Goal: Transaction & Acquisition: Purchase product/service

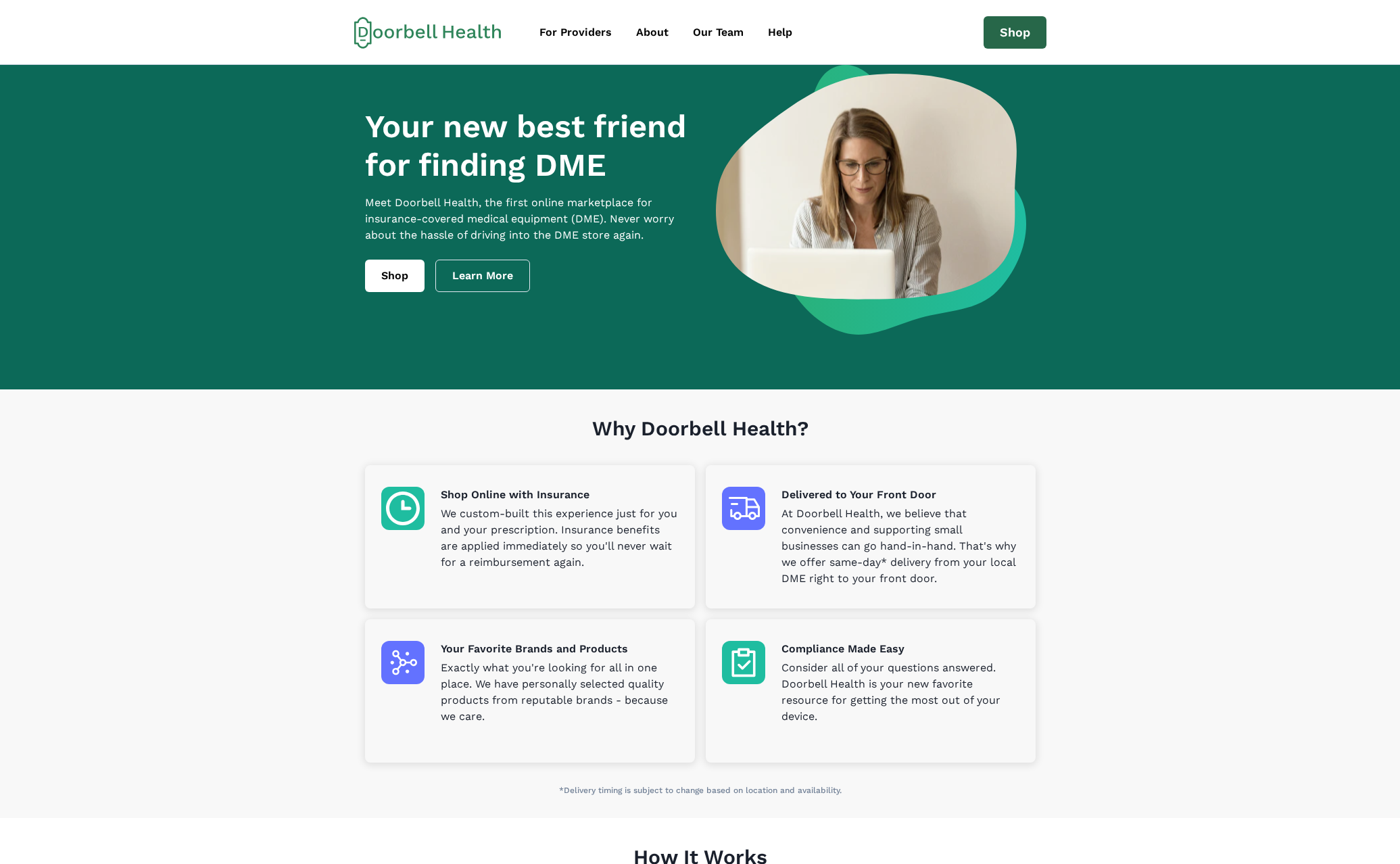
click at [1005, 37] on link "Shop" at bounding box center [1014, 33] width 63 height 33
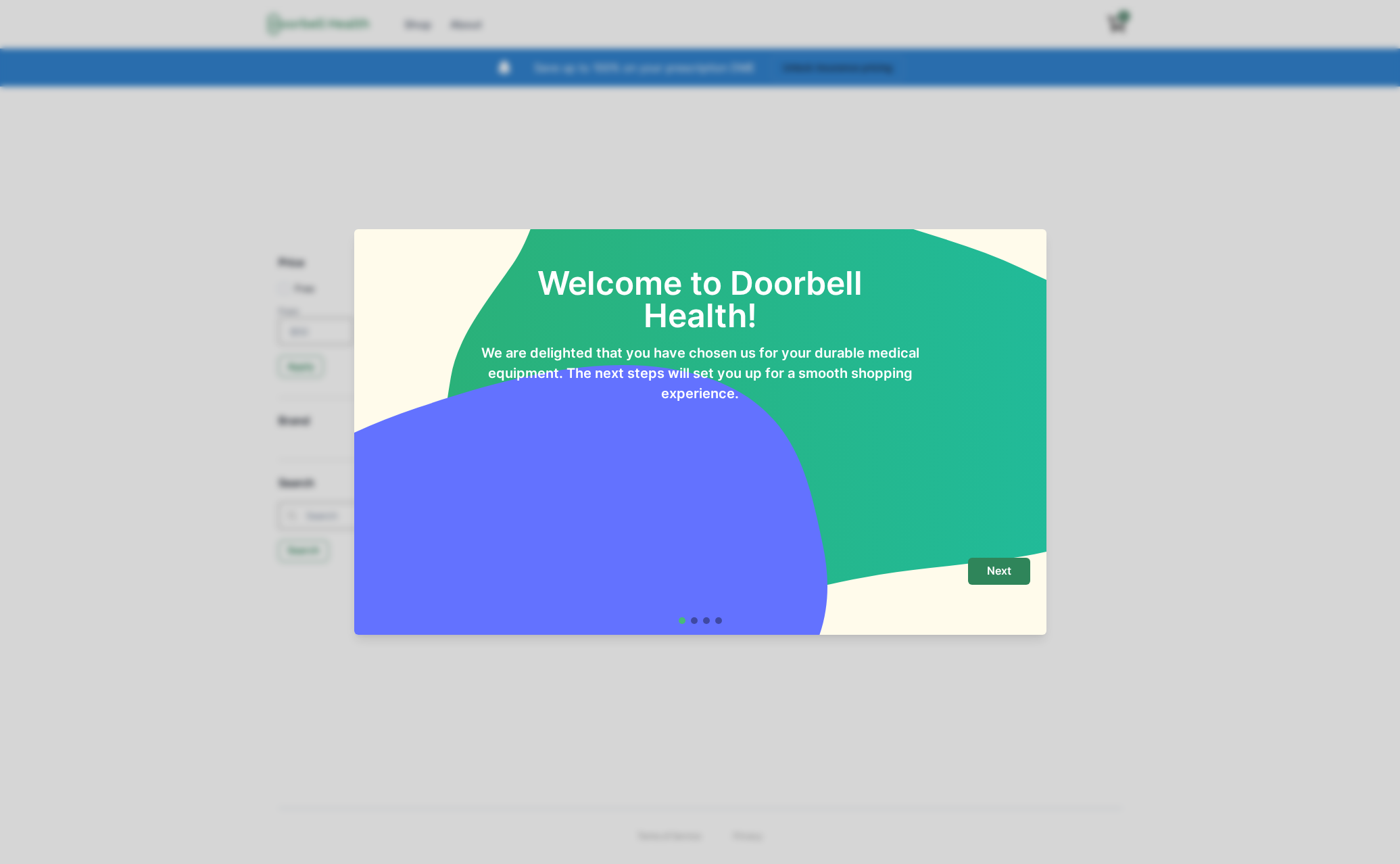
click at [915, 125] on div "Welcome to Doorbell Health! We are delighted that you have chosen us for your d…" at bounding box center [700, 432] width 1400 height 864
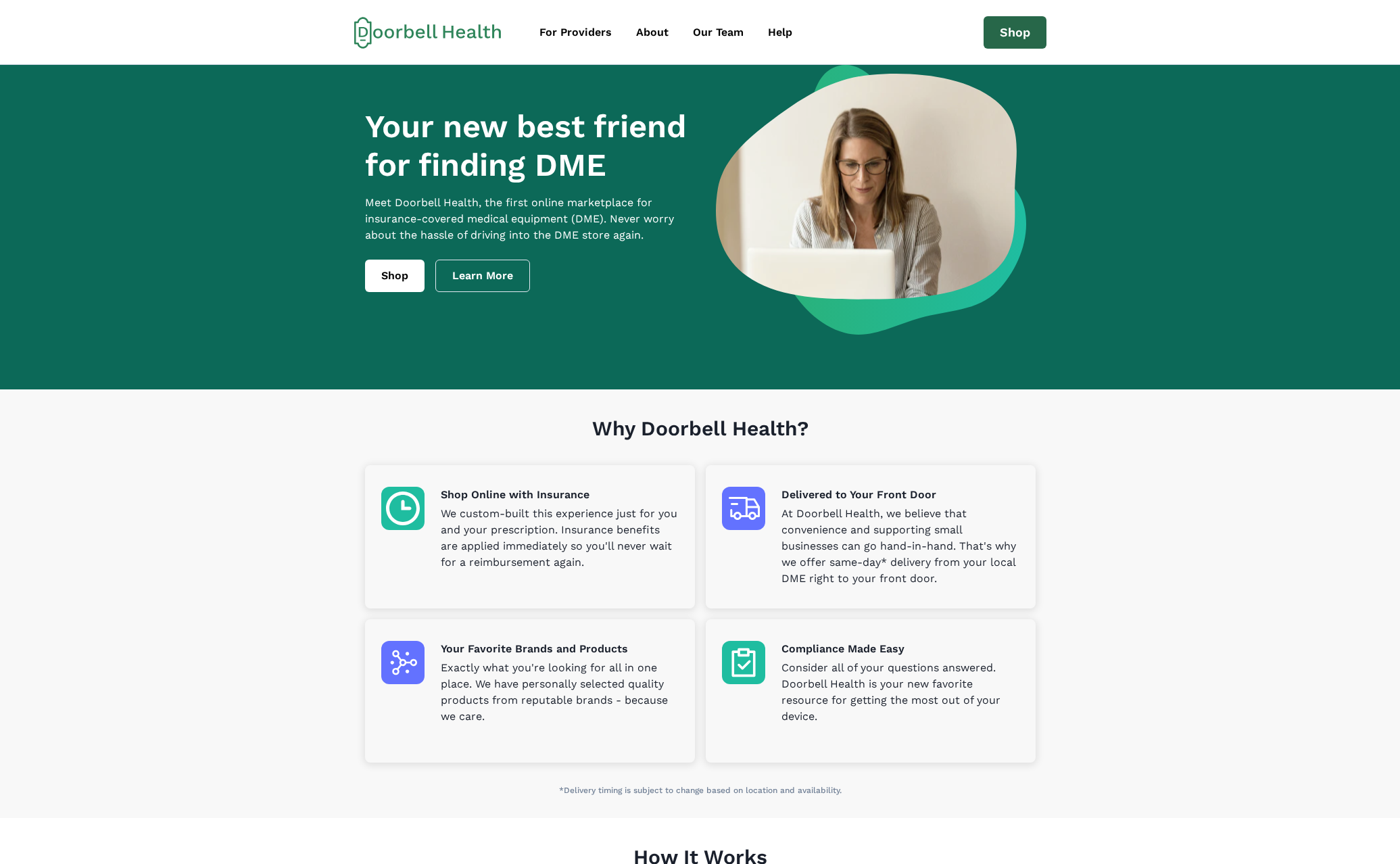
click at [1035, 44] on link "Shop" at bounding box center [1014, 33] width 63 height 33
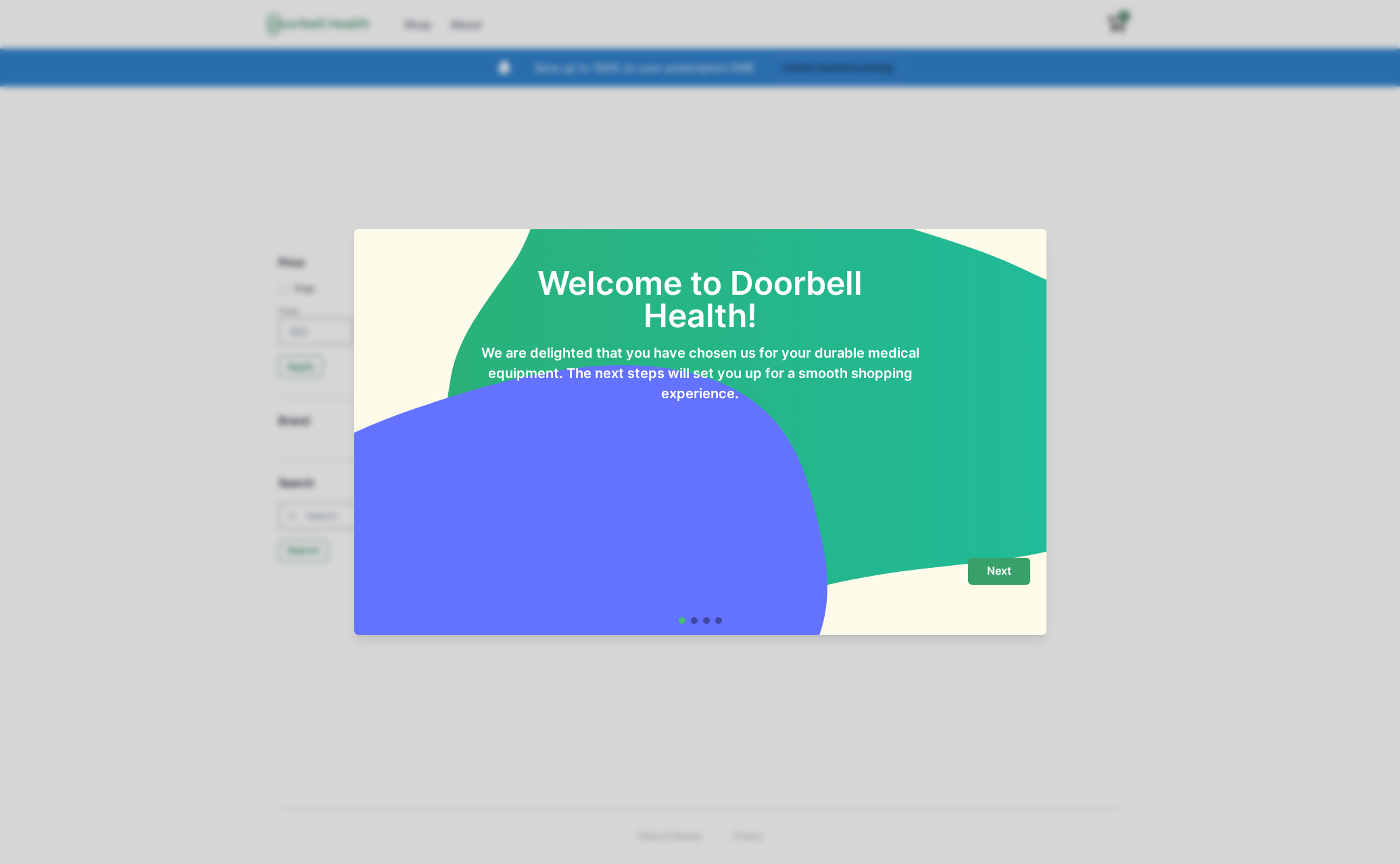
click at [1008, 573] on p "Next" at bounding box center [999, 571] width 24 height 12
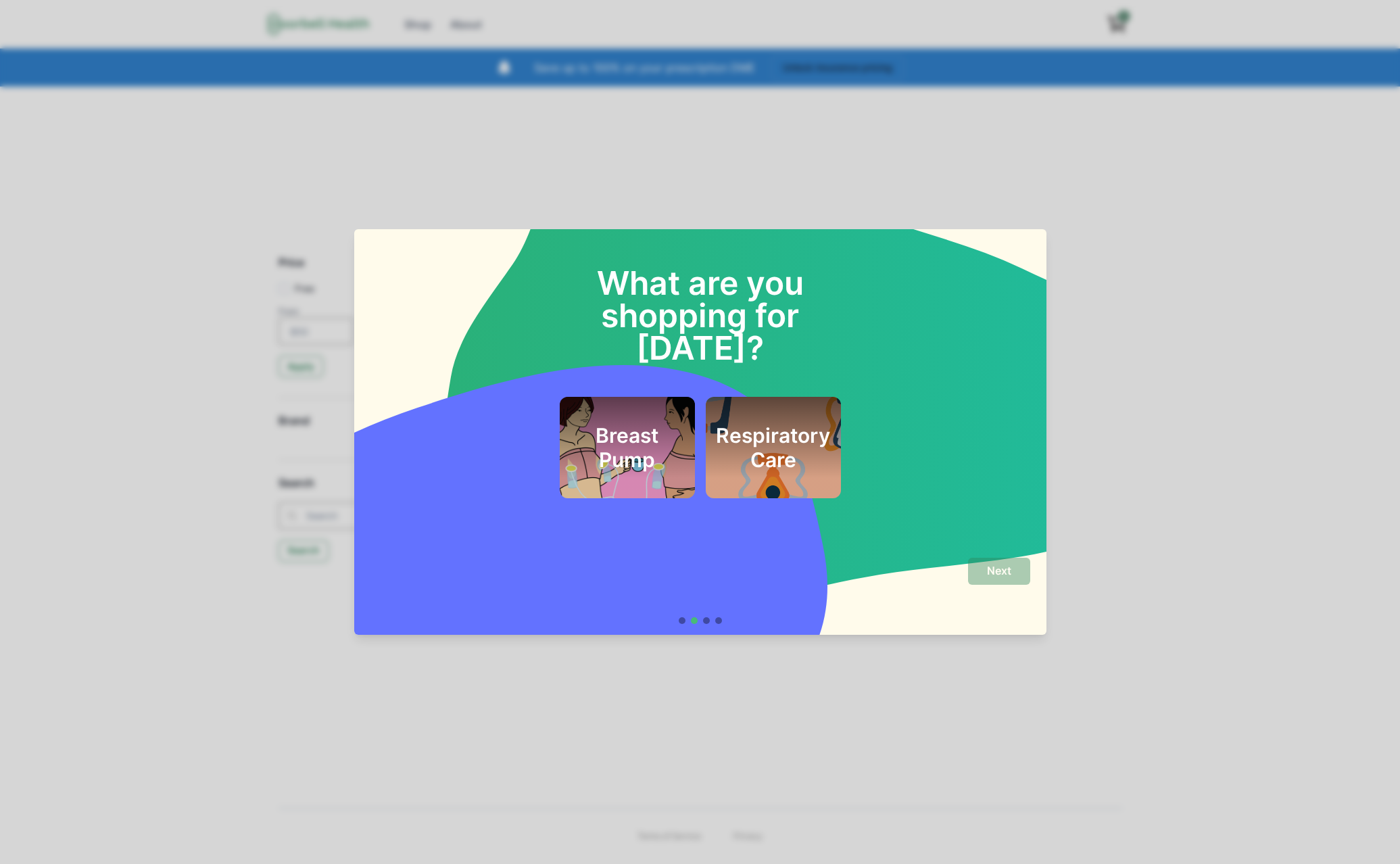
click at [617, 442] on div "Breast Pump" at bounding box center [627, 447] width 103 height 69
click at [995, 569] on p "Next" at bounding box center [999, 571] width 24 height 12
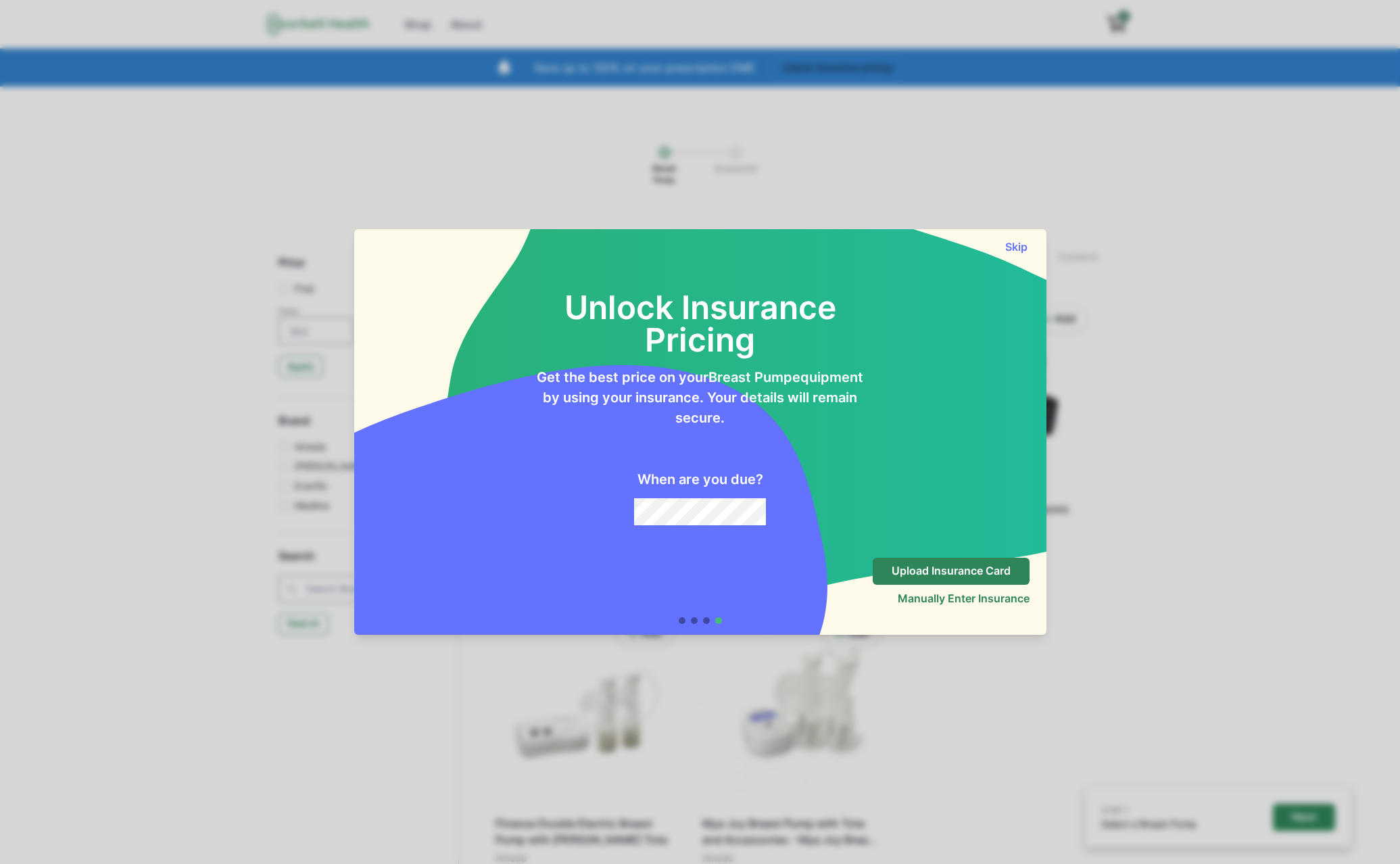
click at [1016, 234] on div "Skip" at bounding box center [700, 241] width 692 height 24
click at [1014, 249] on button "Skip" at bounding box center [1017, 246] width 27 height 13
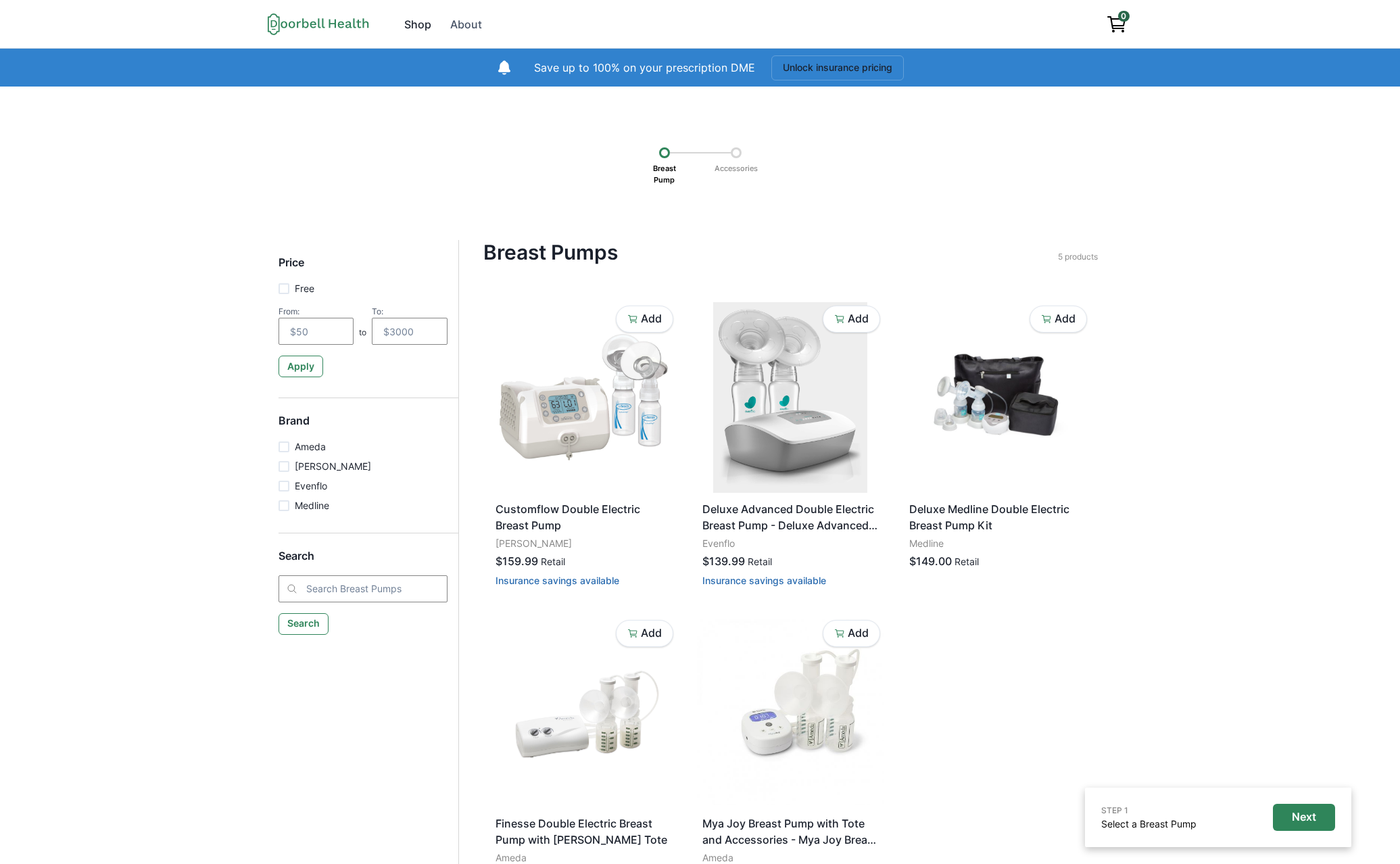
click at [419, 26] on div "Shop" at bounding box center [418, 24] width 27 height 16
